Goal: Navigation & Orientation: Find specific page/section

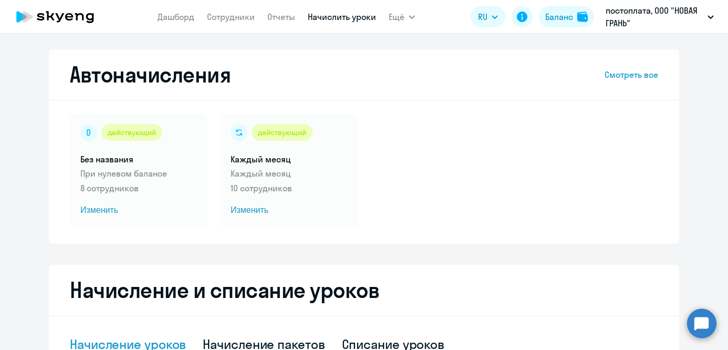
select select "10"
click at [174, 14] on link "Дашборд" at bounding box center [176, 17] width 37 height 11
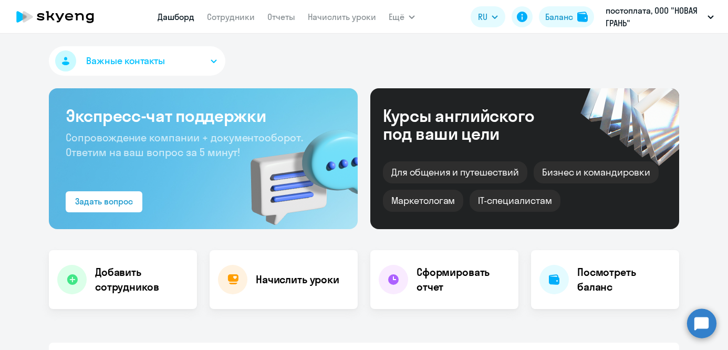
select select "30"
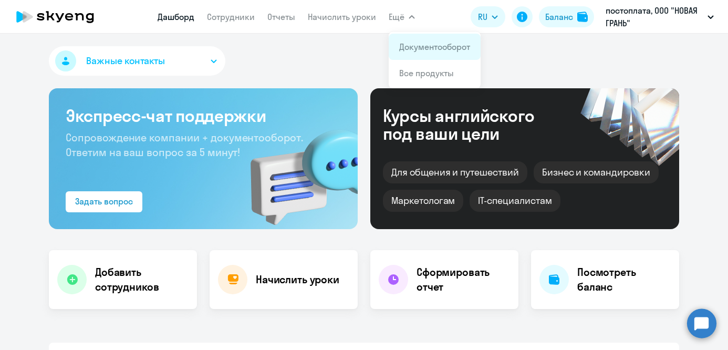
click at [398, 36] on li "Документооборот" at bounding box center [435, 47] width 92 height 26
click at [421, 47] on link "Документооборот" at bounding box center [434, 46] width 71 height 11
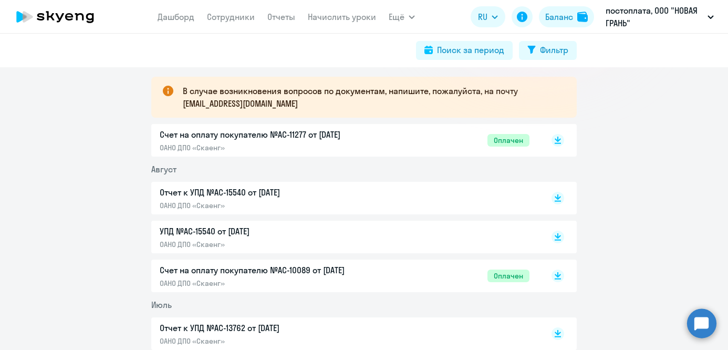
scroll to position [191, 0]
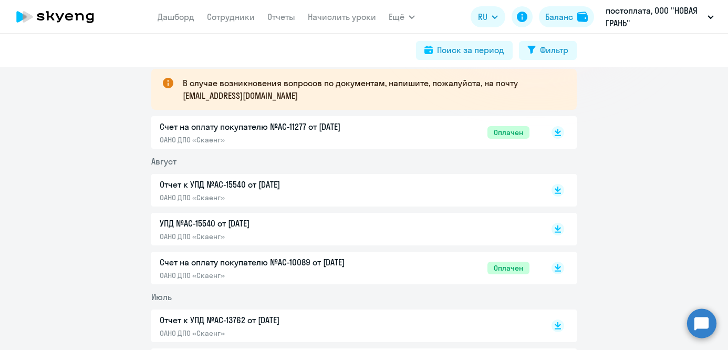
click at [386, 193] on div "Отчет к УПД №AC-15540 от [DATE] ОАНО ДПО «Скаенг»" at bounding box center [345, 190] width 370 height 24
